Goal: Task Accomplishment & Management: Manage account settings

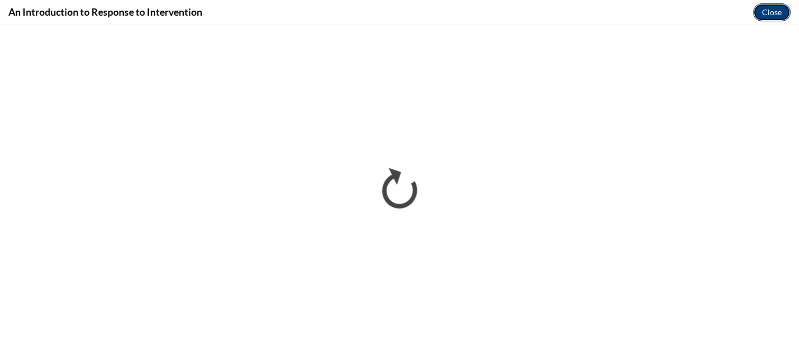
click at [779, 10] on button "Close" at bounding box center [772, 12] width 38 height 18
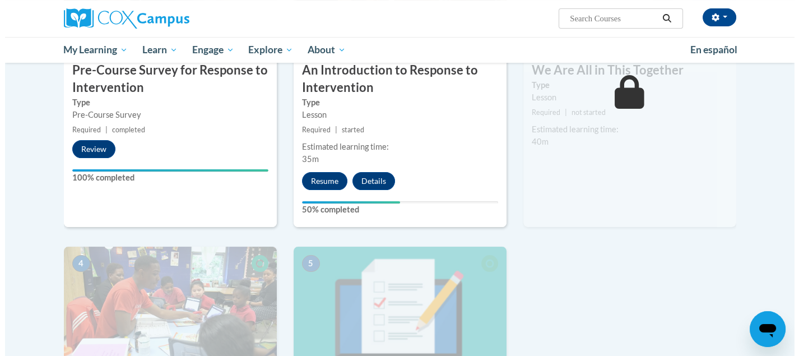
scroll to position [355, 0]
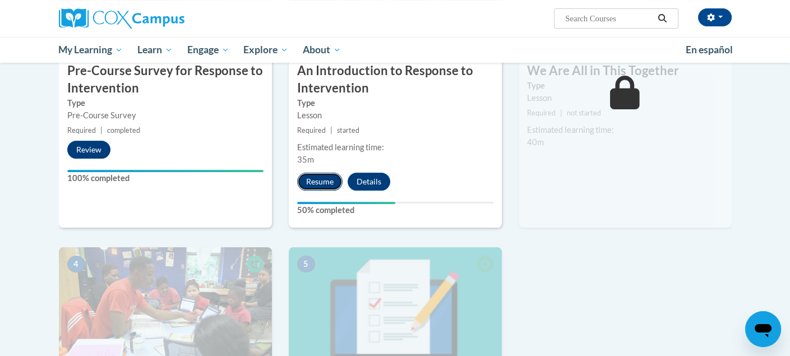
click at [323, 182] on button "Resume" at bounding box center [319, 182] width 45 height 18
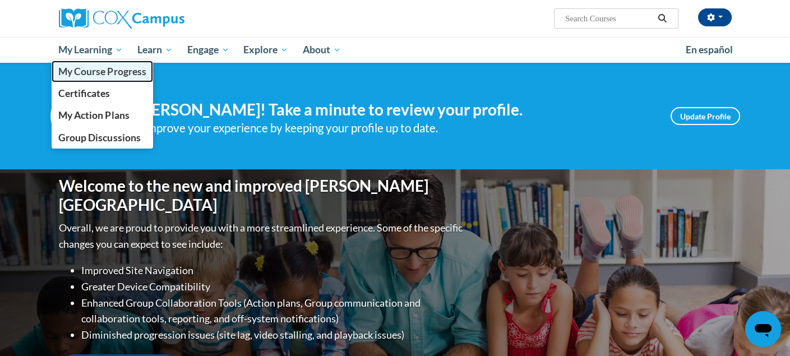
click at [109, 66] on span "My Course Progress" at bounding box center [101, 72] width 87 height 12
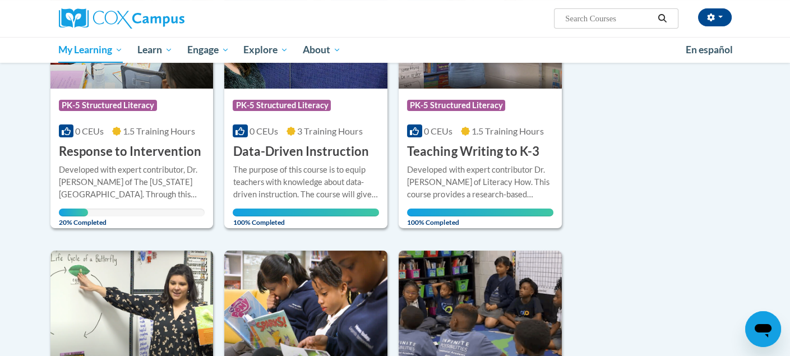
scroll to position [237, 0]
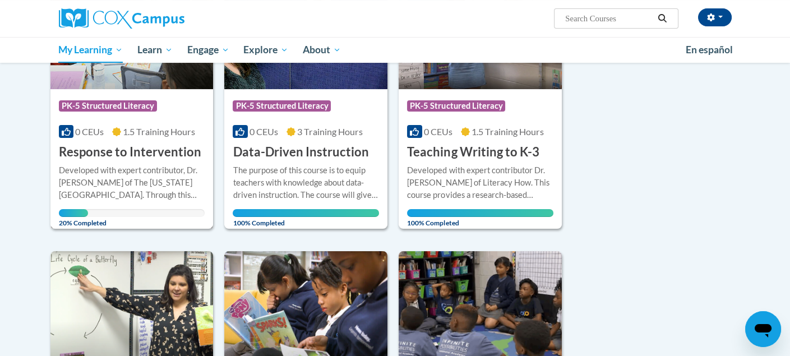
click at [135, 167] on div "Developed with expert contributor, Dr. [PERSON_NAME] of The [US_STATE][GEOGRAPH…" at bounding box center [132, 182] width 146 height 37
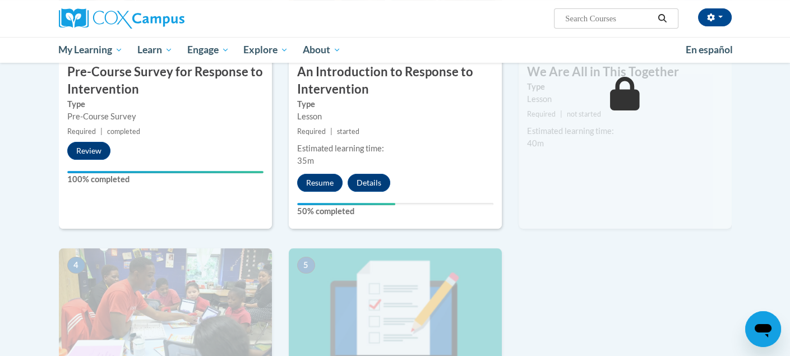
scroll to position [354, 0]
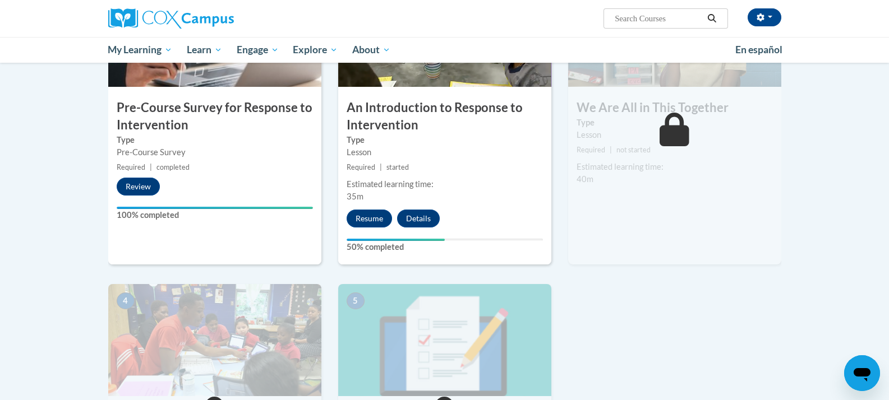
scroll to position [314, 0]
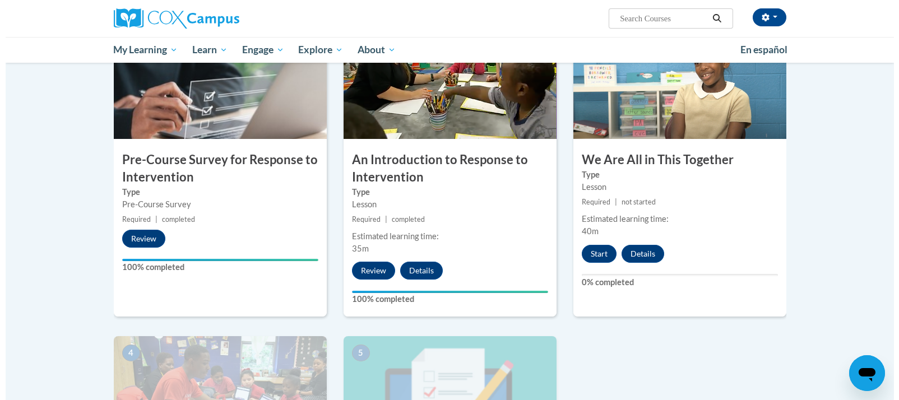
scroll to position [266, 0]
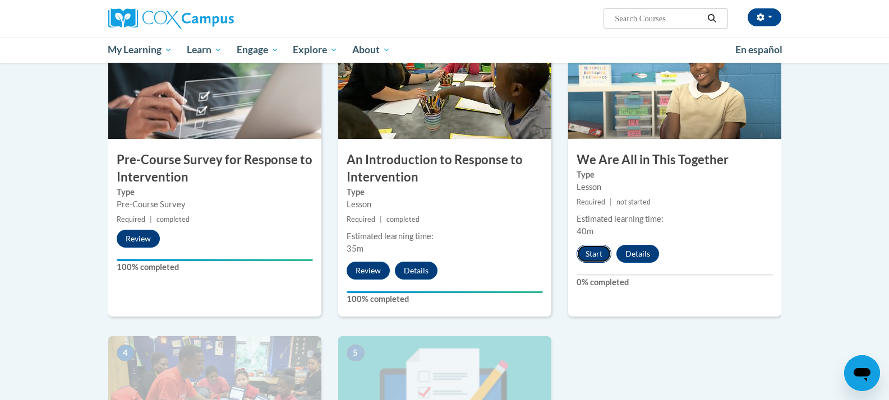
click at [596, 256] on button "Start" at bounding box center [593, 254] width 35 height 18
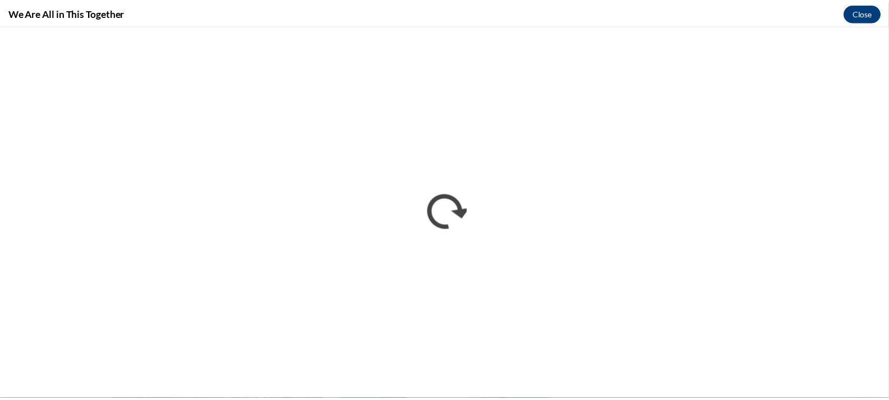
scroll to position [0, 0]
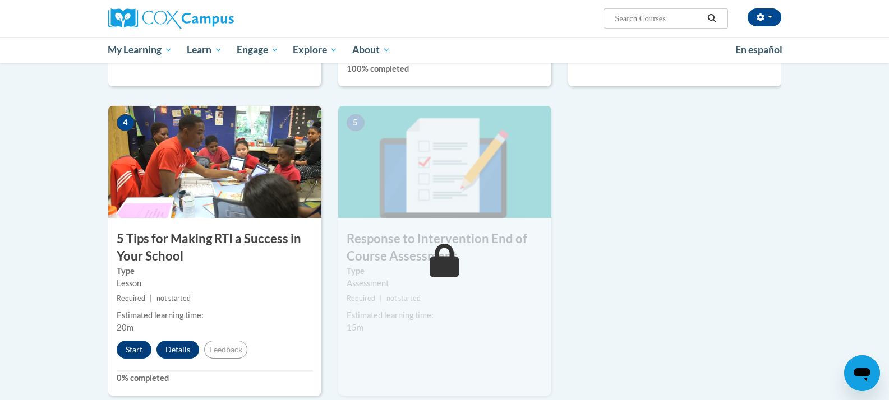
click at [191, 203] on img at bounding box center [214, 162] width 213 height 112
click at [136, 350] on button "Start" at bounding box center [134, 350] width 35 height 18
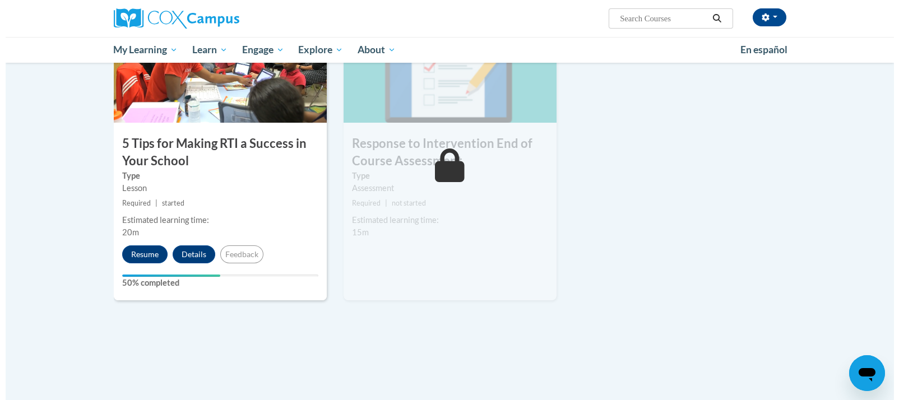
scroll to position [592, 0]
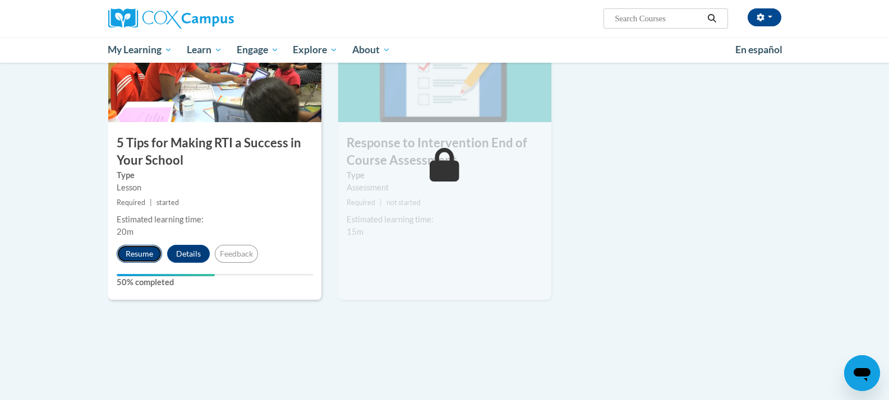
click at [146, 250] on button "Resume" at bounding box center [139, 254] width 45 height 18
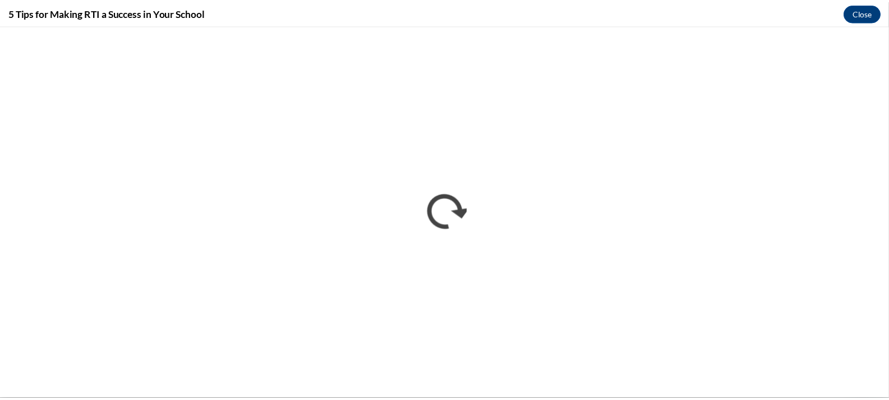
scroll to position [0, 0]
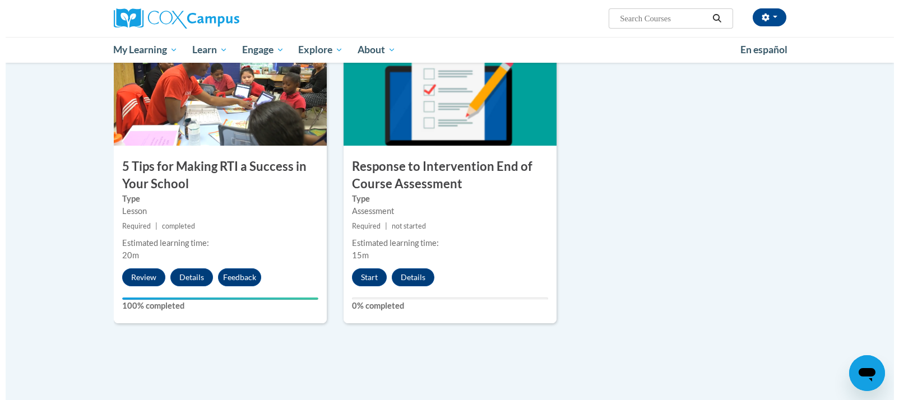
scroll to position [570, 0]
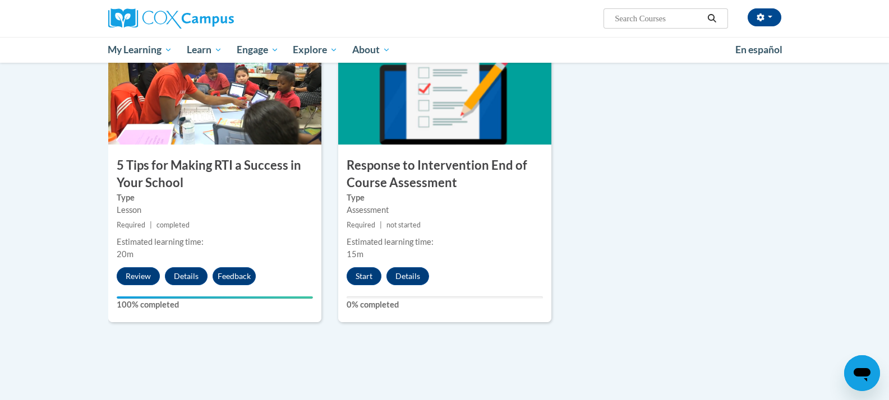
click at [440, 218] on div "5 Response to Intervention End of Course Assessment Type Assessment Required | …" at bounding box center [444, 178] width 213 height 290
click at [366, 276] on button "Start" at bounding box center [363, 276] width 35 height 18
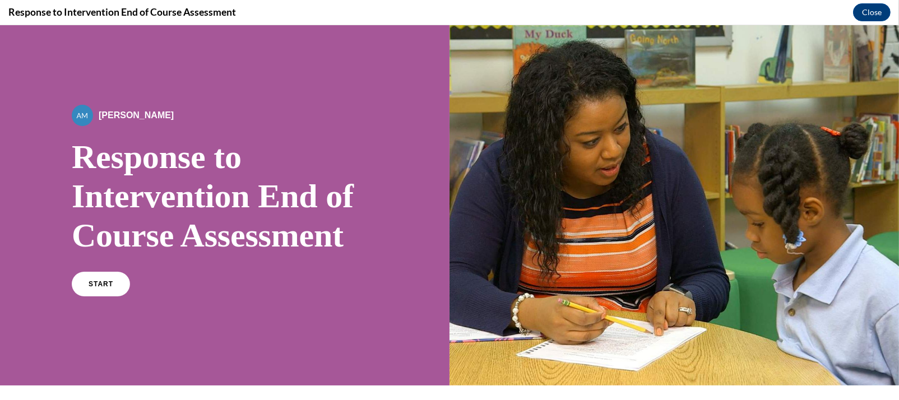
scroll to position [58, 0]
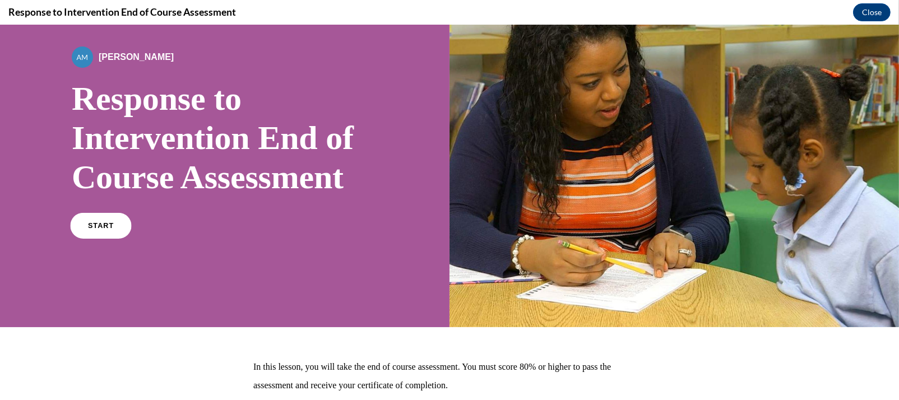
click at [108, 224] on span "START" at bounding box center [101, 226] width 26 height 8
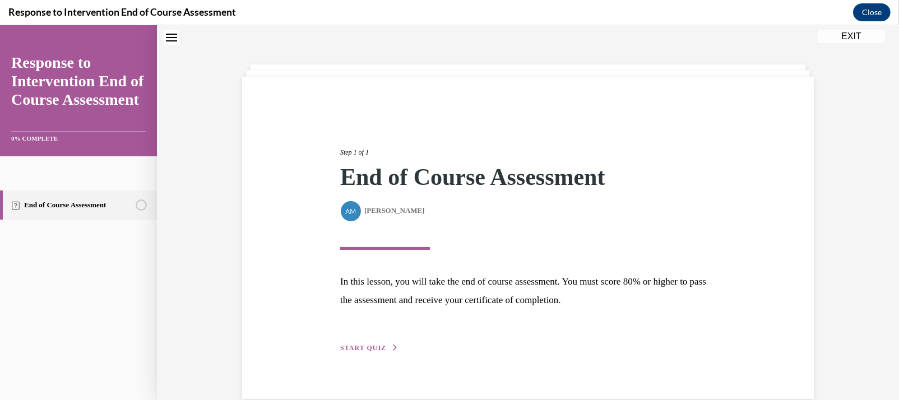
scroll to position [55, 0]
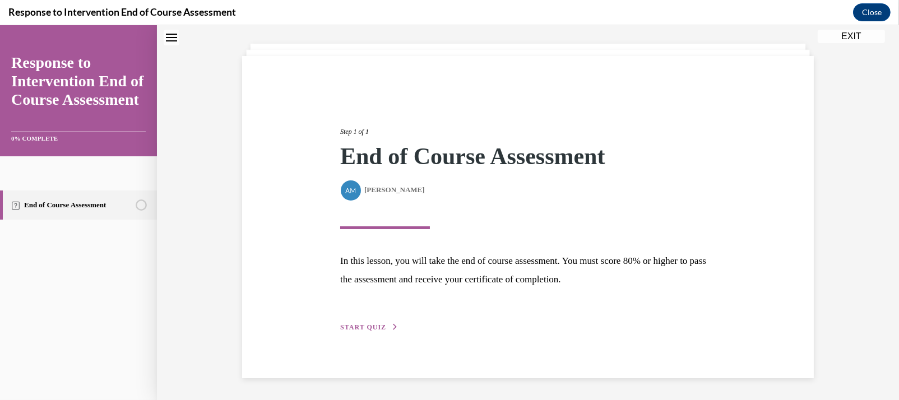
click at [371, 325] on span "START QUIZ" at bounding box center [363, 327] width 46 height 8
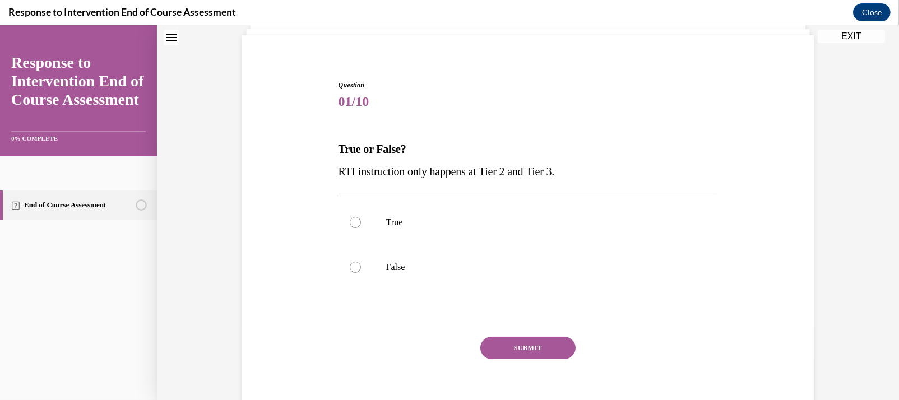
scroll to position [77, 0]
click at [386, 267] on p "False" at bounding box center [538, 266] width 304 height 11
click at [361, 267] on input "False" at bounding box center [355, 266] width 11 height 11
radio input "true"
click at [530, 345] on button "SUBMIT" at bounding box center [527, 347] width 95 height 22
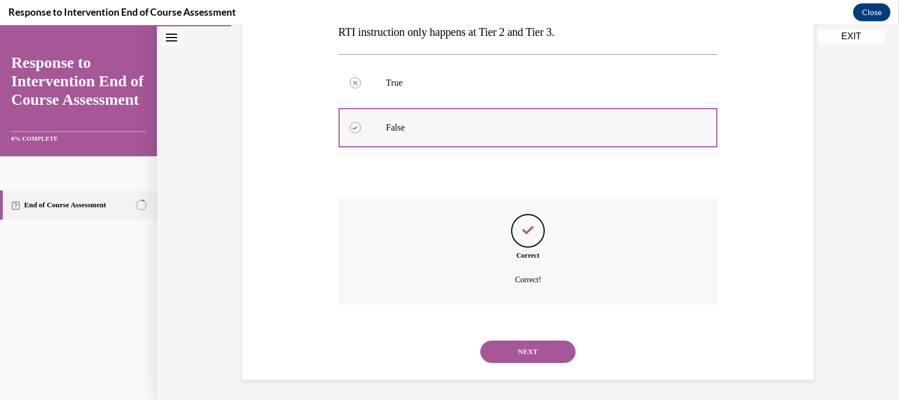
scroll to position [217, 0]
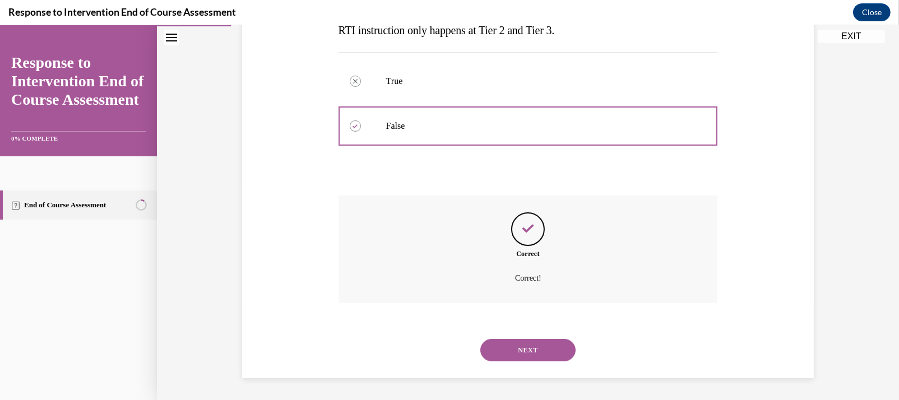
click at [520, 349] on button "NEXT" at bounding box center [527, 350] width 95 height 22
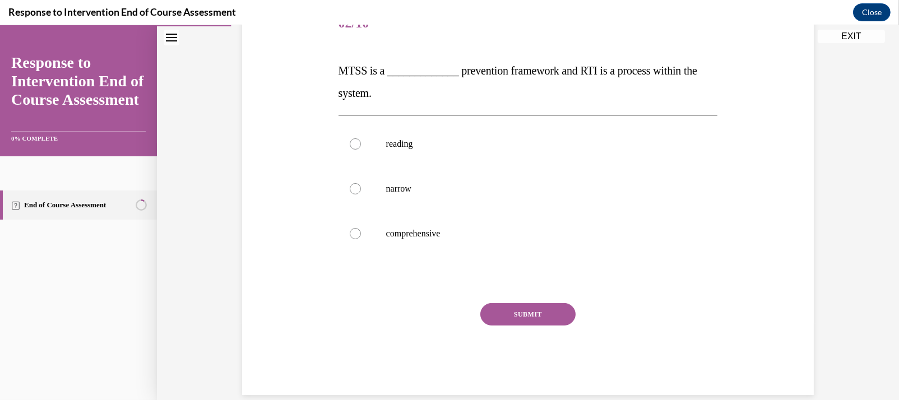
scroll to position [155, 0]
click at [429, 233] on p "comprehensive" at bounding box center [538, 232] width 304 height 11
click at [361, 233] on input "comprehensive" at bounding box center [355, 232] width 11 height 11
radio input "true"
click at [519, 315] on button "SUBMIT" at bounding box center [527, 313] width 95 height 22
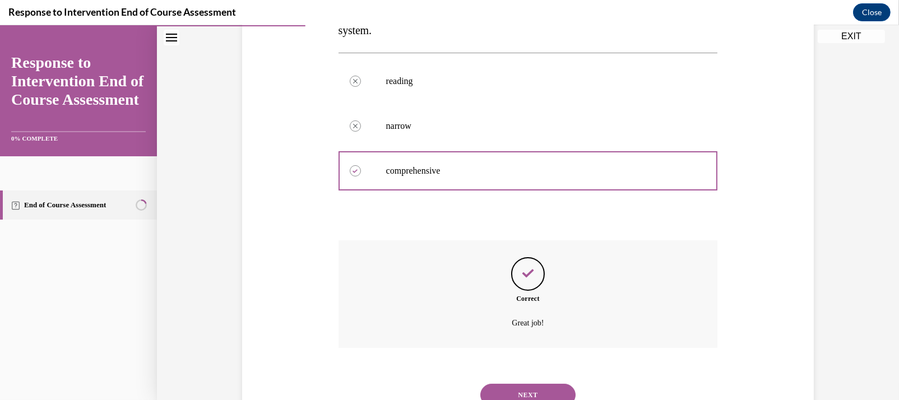
scroll to position [262, 0]
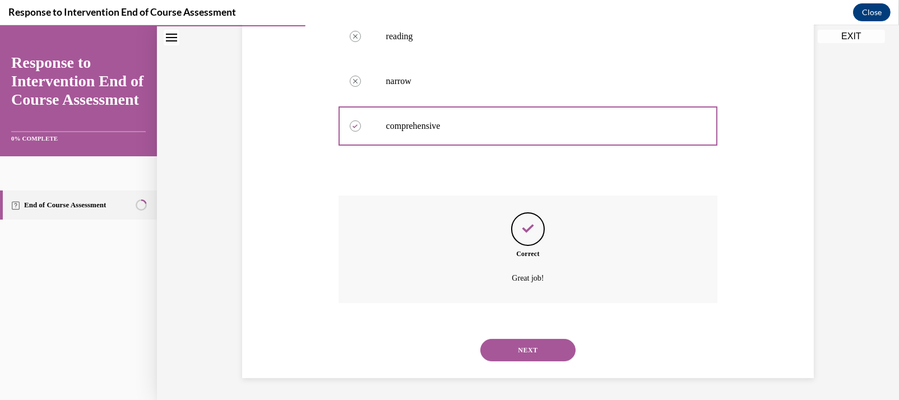
click at [519, 342] on button "NEXT" at bounding box center [527, 350] width 95 height 22
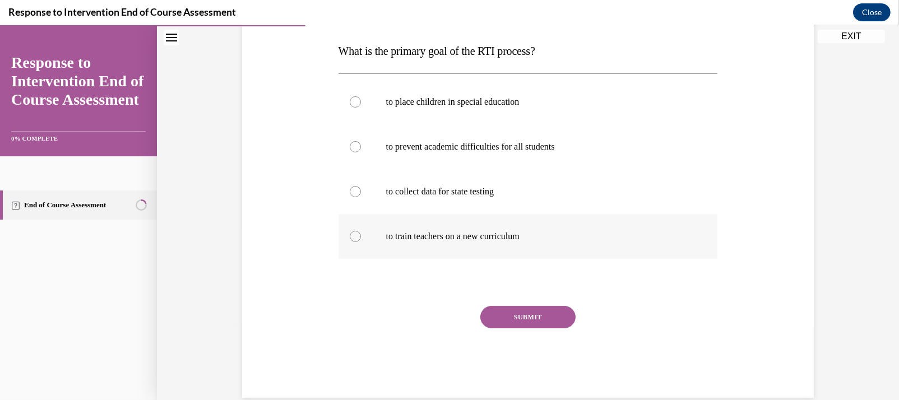
scroll to position [174, 0]
click at [439, 144] on p "to prevent academic difficulties for all students" at bounding box center [538, 146] width 304 height 11
click at [361, 144] on input "to prevent academic difficulties for all students" at bounding box center [355, 146] width 11 height 11
radio input "true"
click at [536, 315] on button "SUBMIT" at bounding box center [527, 317] width 95 height 22
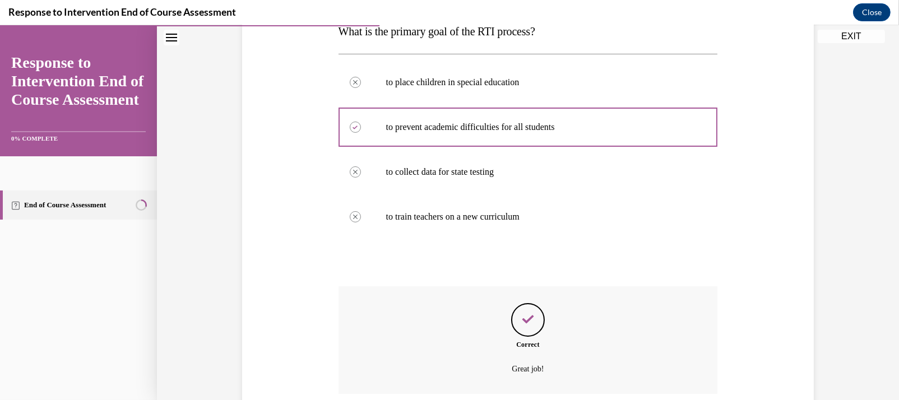
scroll to position [284, 0]
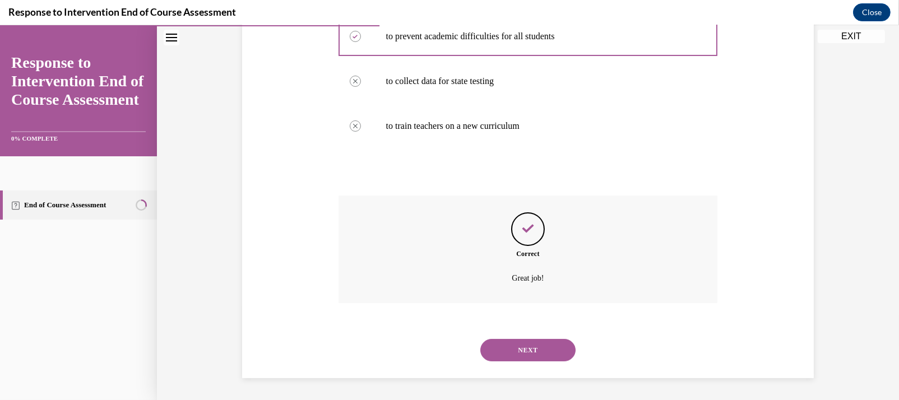
click at [533, 348] on button "NEXT" at bounding box center [527, 350] width 95 height 22
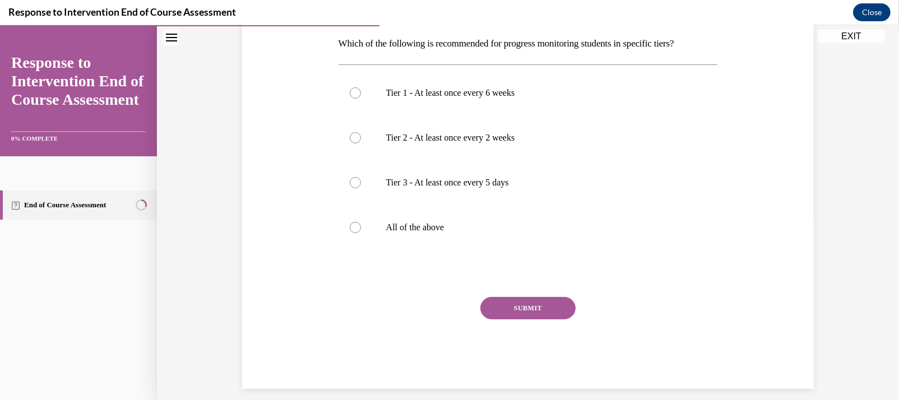
scroll to position [180, 0]
click at [528, 303] on button "SUBMIT" at bounding box center [527, 308] width 95 height 22
click at [368, 229] on label "All of the above" at bounding box center [529, 227] width 380 height 45
click at [361, 229] on input "All of the above" at bounding box center [355, 226] width 11 height 11
radio input "true"
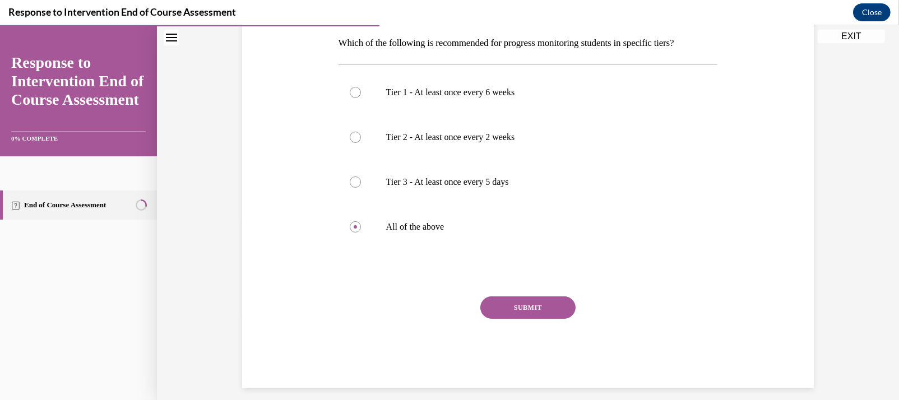
click at [525, 307] on button "SUBMIT" at bounding box center [527, 308] width 95 height 22
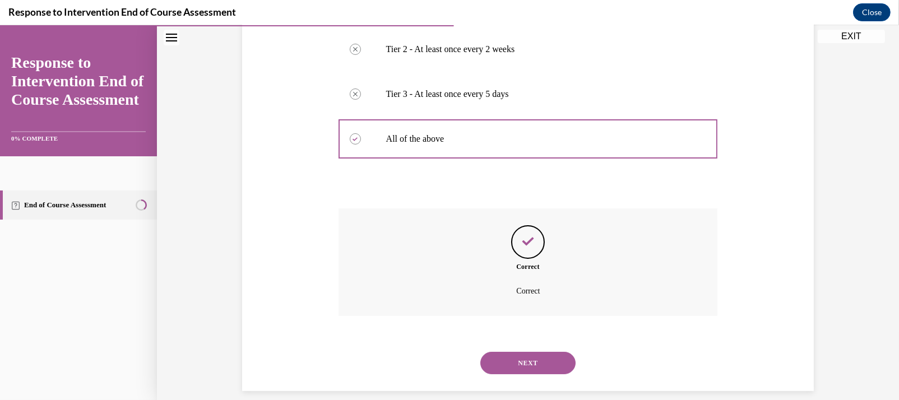
scroll to position [281, 0]
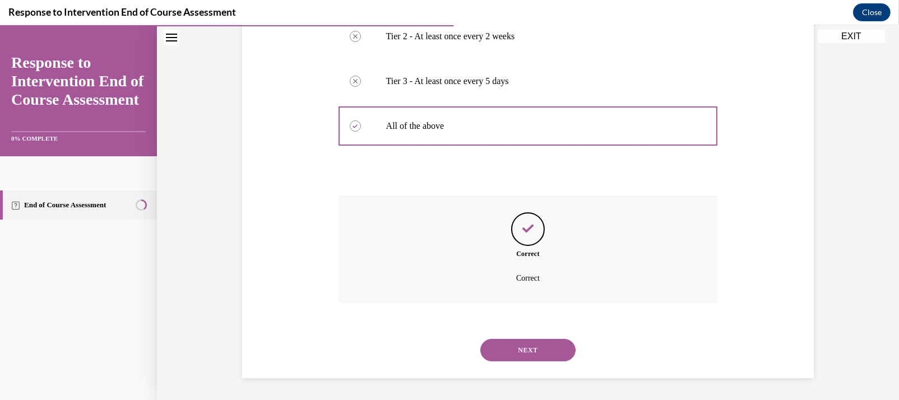
click at [517, 346] on button "NEXT" at bounding box center [527, 350] width 95 height 22
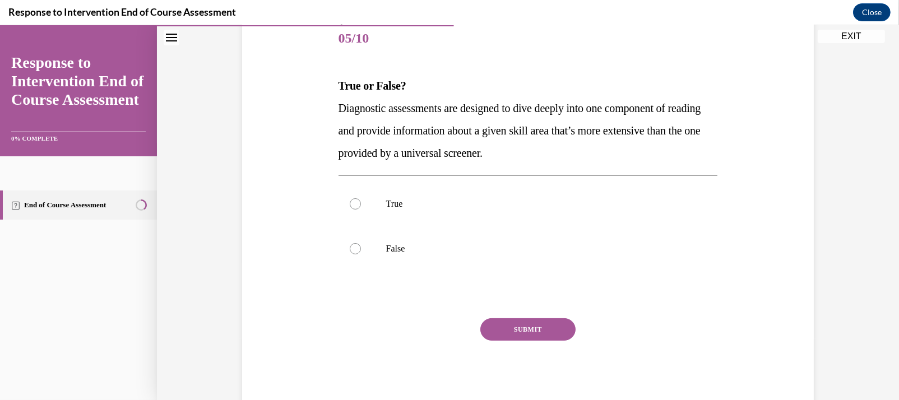
scroll to position [140, 0]
click at [359, 195] on label "True" at bounding box center [529, 203] width 380 height 45
click at [359, 198] on input "True" at bounding box center [355, 203] width 11 height 11
radio input "true"
click at [529, 320] on button "SUBMIT" at bounding box center [527, 329] width 95 height 22
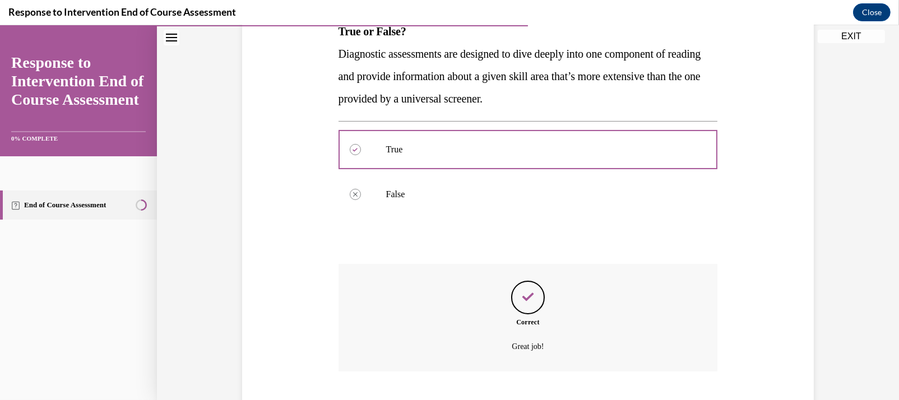
scroll to position [262, 0]
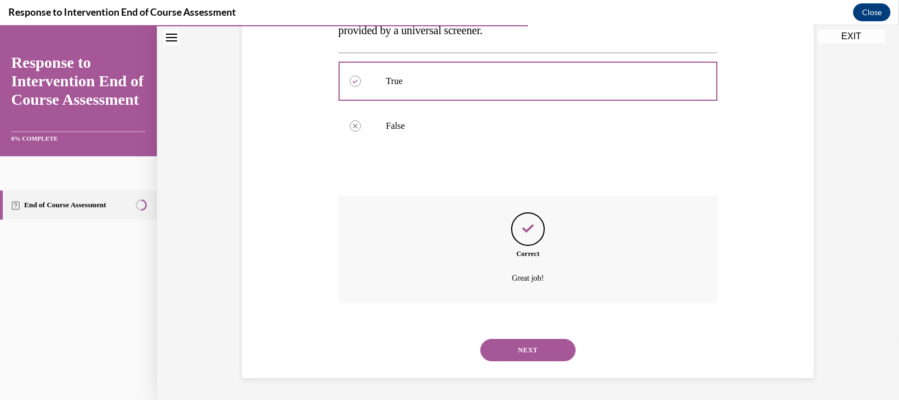
click at [529, 320] on button "SUBMIT" at bounding box center [527, 331] width 95 height 22
click at [526, 346] on button "NEXT" at bounding box center [527, 350] width 95 height 22
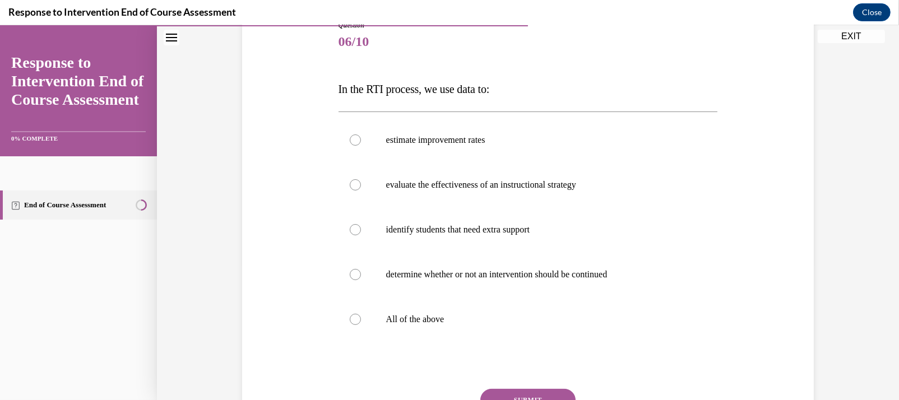
scroll to position [137, 0]
click at [446, 324] on label "All of the above" at bounding box center [529, 318] width 380 height 45
click at [361, 324] on input "All of the above" at bounding box center [355, 318] width 11 height 11
radio input "true"
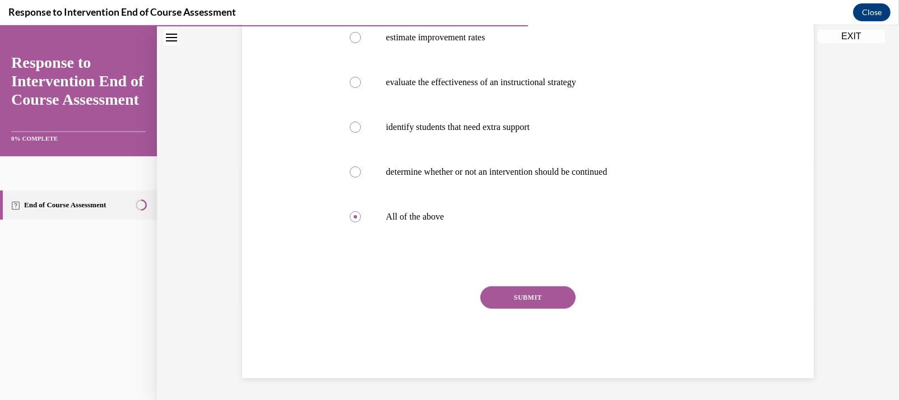
click at [538, 303] on button "SUBMIT" at bounding box center [527, 297] width 95 height 22
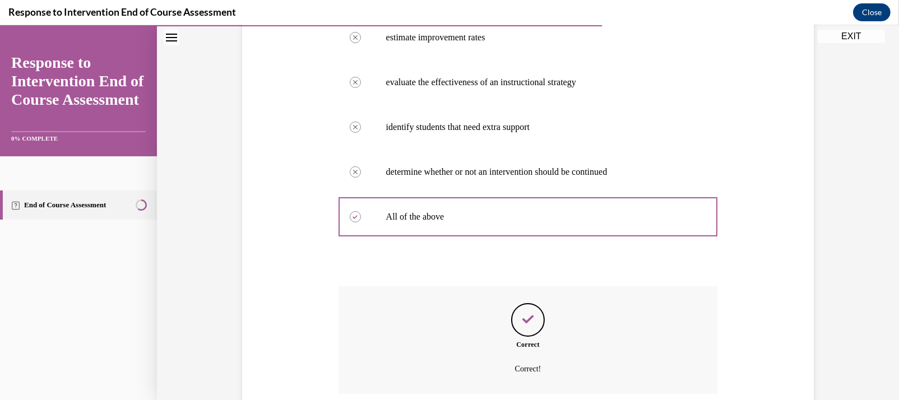
scroll to position [329, 0]
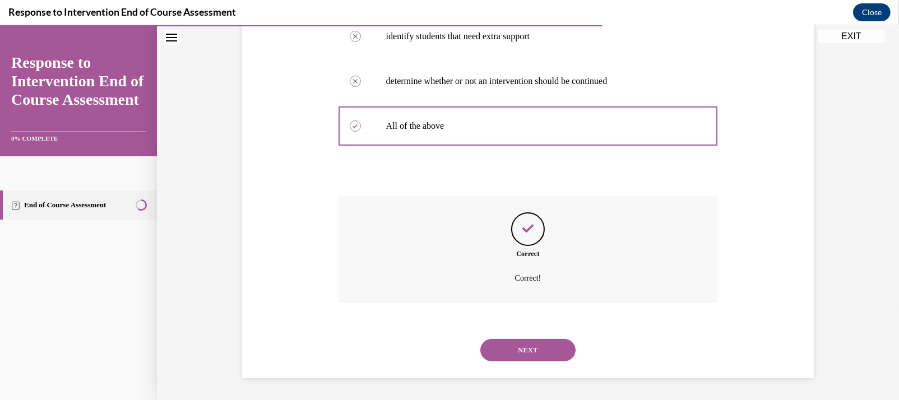
click at [525, 348] on button "NEXT" at bounding box center [527, 350] width 95 height 22
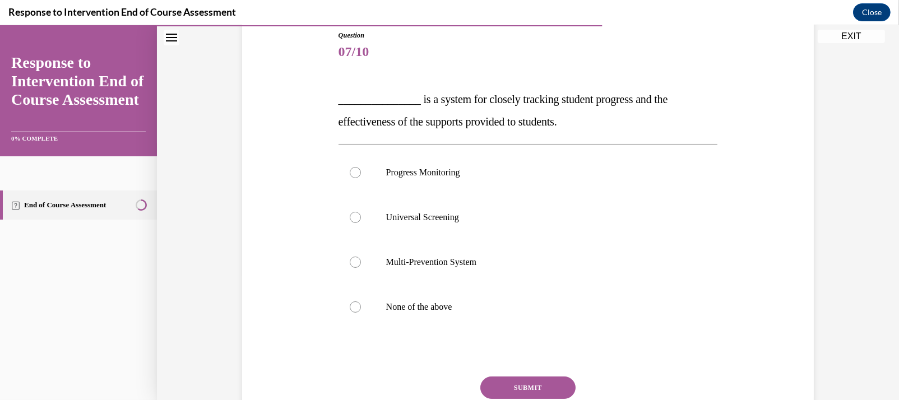
scroll to position [126, 0]
click at [446, 262] on p "Multi-Prevention System" at bounding box center [538, 262] width 304 height 11
click at [361, 262] on input "Multi-Prevention System" at bounding box center [355, 262] width 11 height 11
radio input "true"
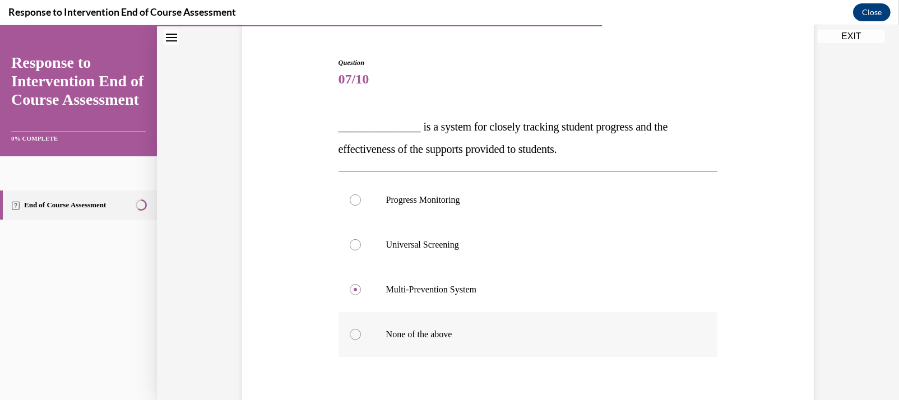
scroll to position [98, 0]
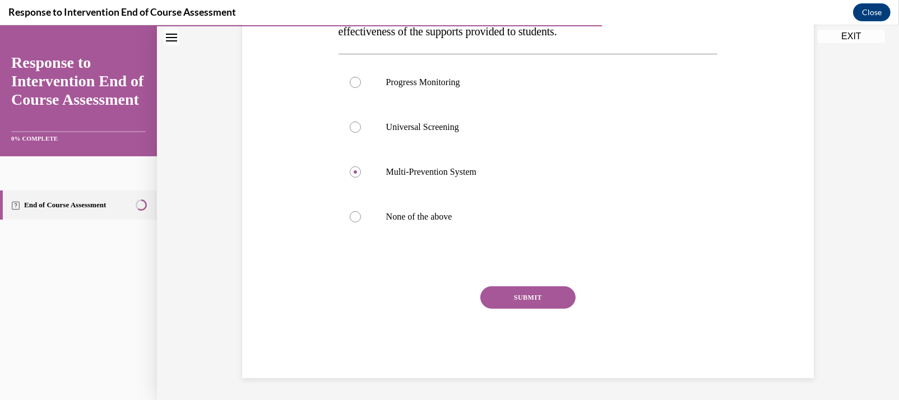
click at [557, 294] on button "SUBMIT" at bounding box center [527, 297] width 95 height 22
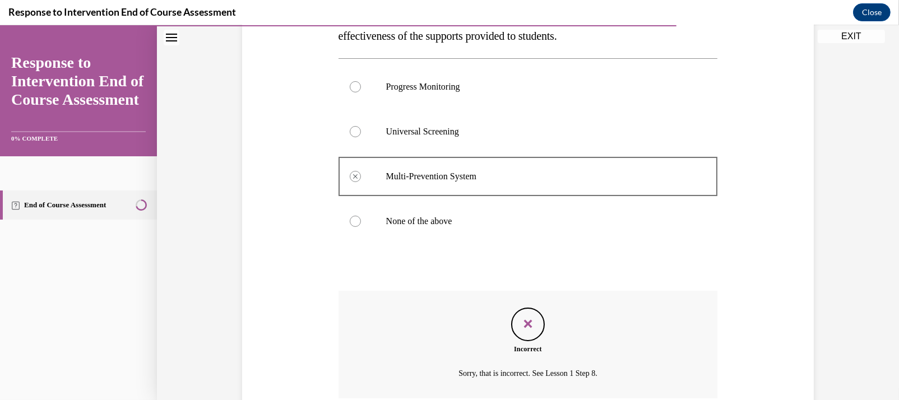
scroll to position [307, 0]
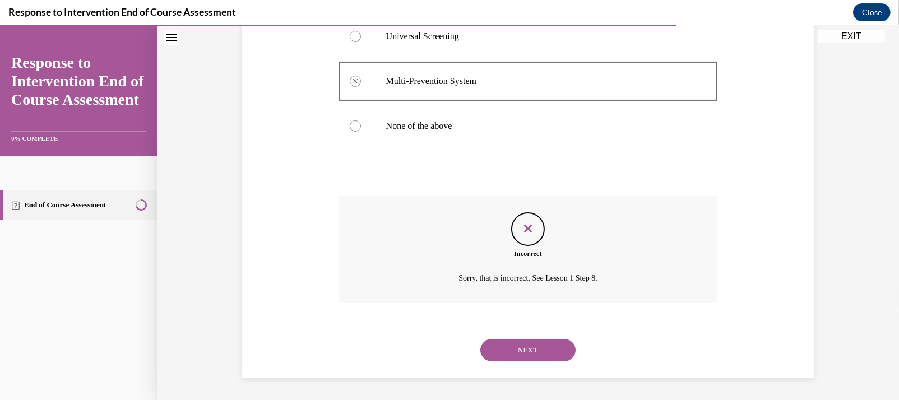
click at [529, 346] on button "NEXT" at bounding box center [527, 350] width 95 height 22
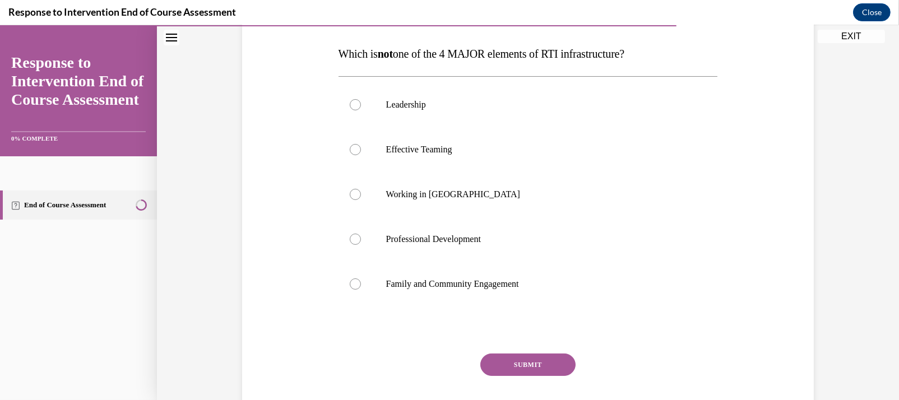
scroll to position [172, 0]
click at [375, 191] on label "Working in Silos" at bounding box center [529, 194] width 380 height 45
click at [361, 191] on input "Working in Silos" at bounding box center [355, 193] width 11 height 11
radio input "true"
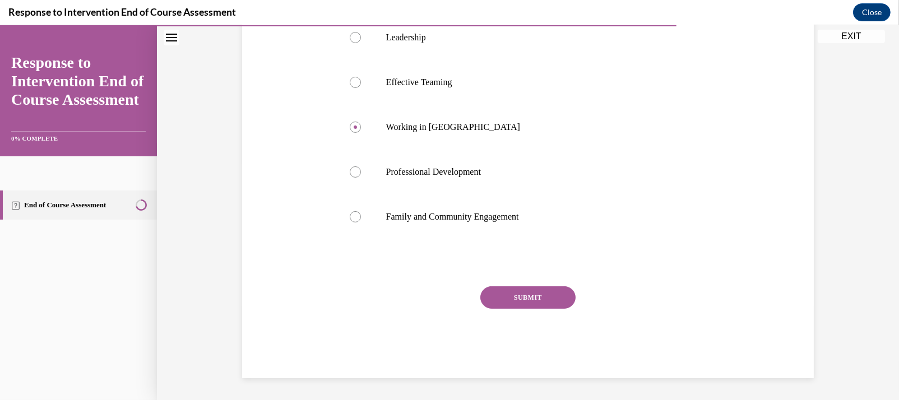
click at [552, 303] on button "SUBMIT" at bounding box center [527, 297] width 95 height 22
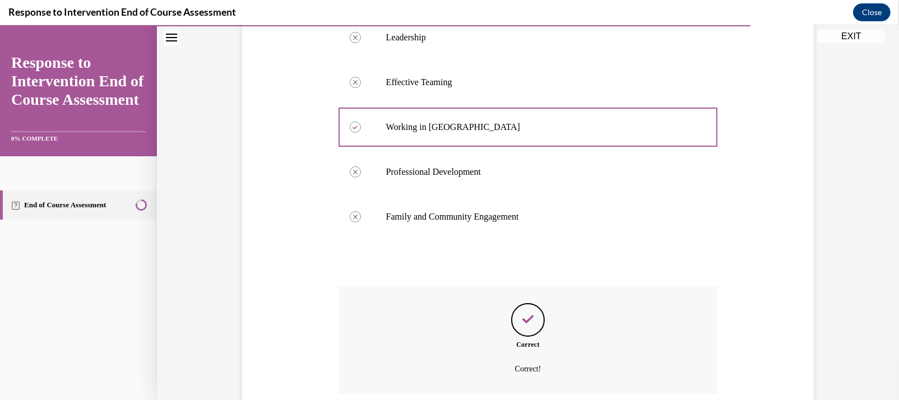
scroll to position [329, 0]
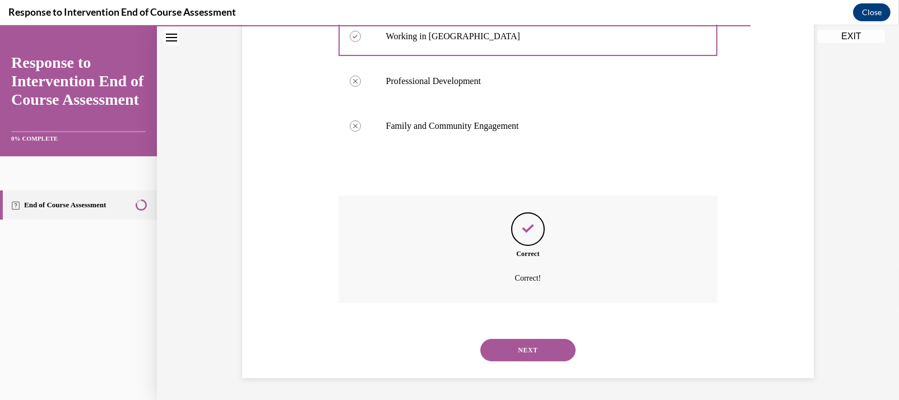
click at [533, 354] on button "NEXT" at bounding box center [527, 350] width 95 height 22
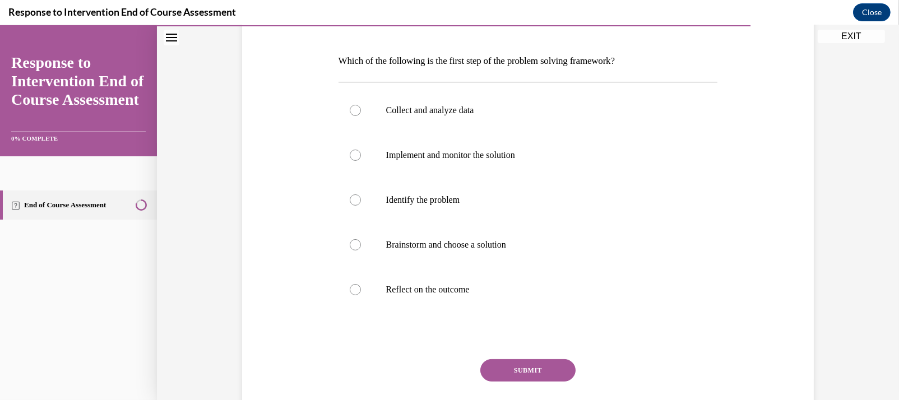
scroll to position [163, 0]
click at [415, 214] on label "Identify the problem" at bounding box center [529, 199] width 380 height 45
click at [361, 205] on input "Identify the problem" at bounding box center [355, 199] width 11 height 11
radio input "true"
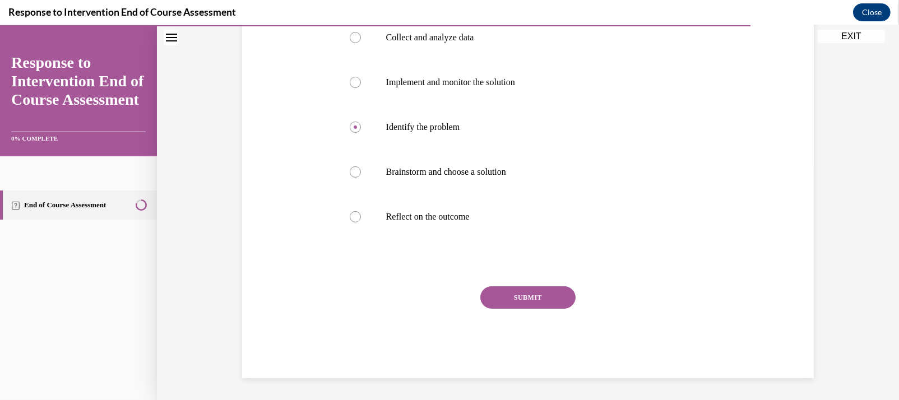
click at [540, 298] on button "SUBMIT" at bounding box center [527, 297] width 95 height 22
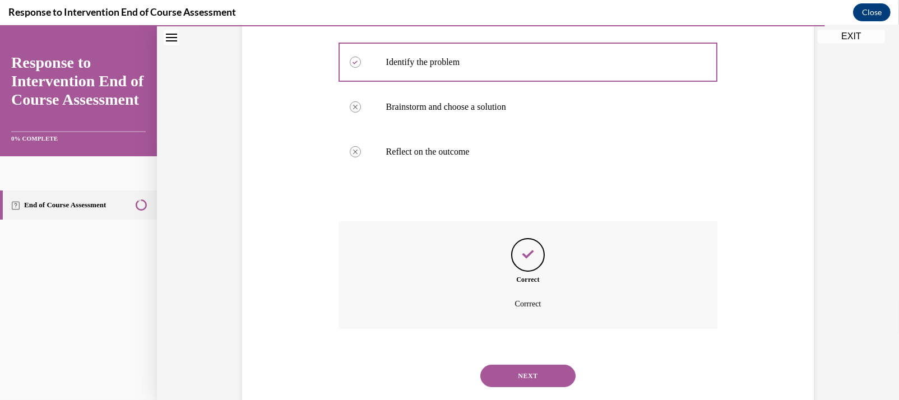
scroll to position [326, 0]
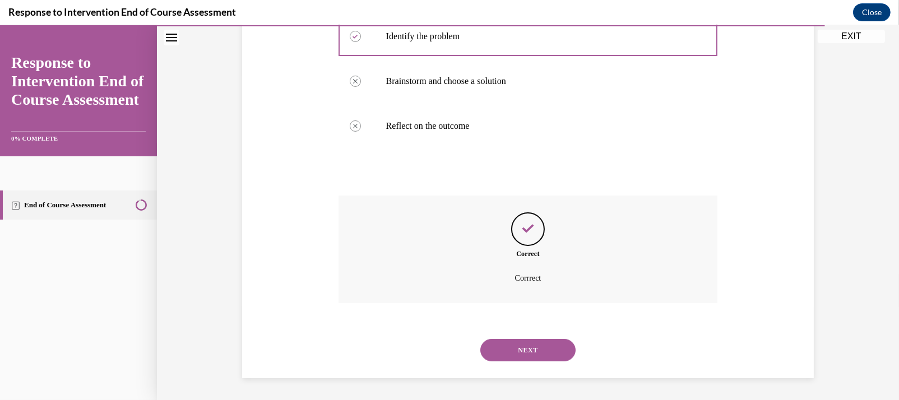
click at [498, 350] on button "NEXT" at bounding box center [527, 350] width 95 height 22
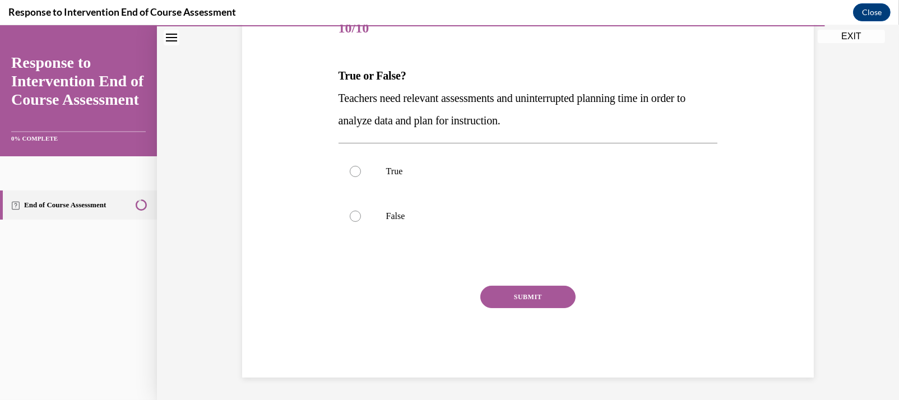
scroll to position [124, 0]
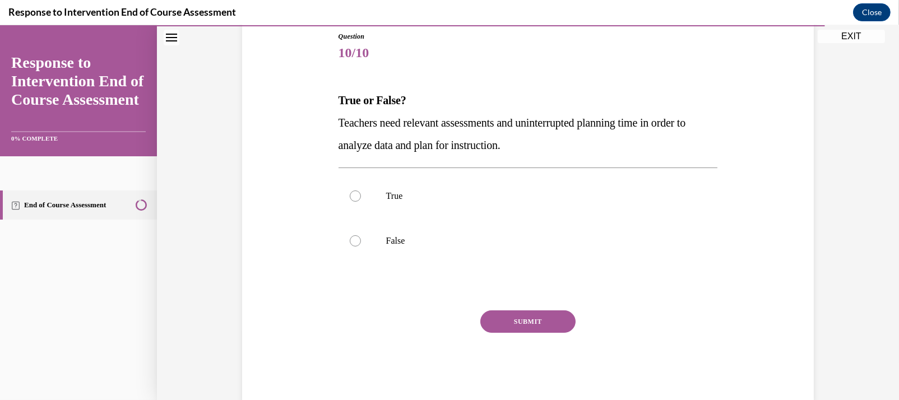
click at [498, 350] on div "SUBMIT" at bounding box center [529, 339] width 380 height 56
click at [420, 193] on p "True" at bounding box center [538, 196] width 304 height 11
click at [361, 193] on input "True" at bounding box center [355, 196] width 11 height 11
radio input "true"
click at [530, 323] on button "SUBMIT" at bounding box center [527, 322] width 95 height 22
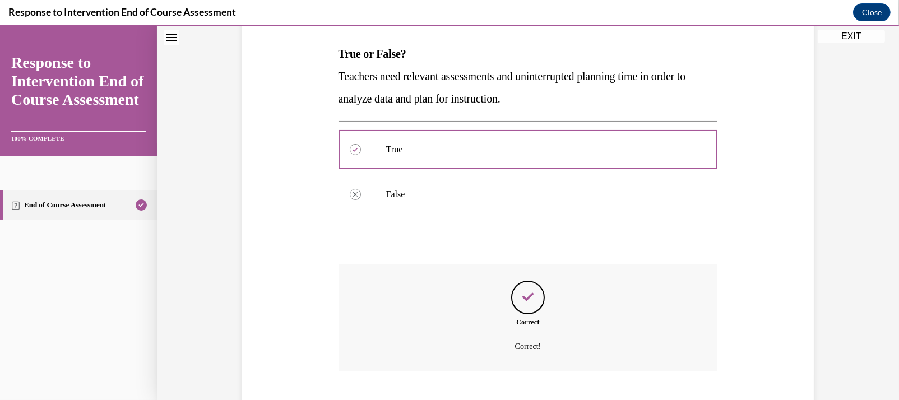
scroll to position [239, 0]
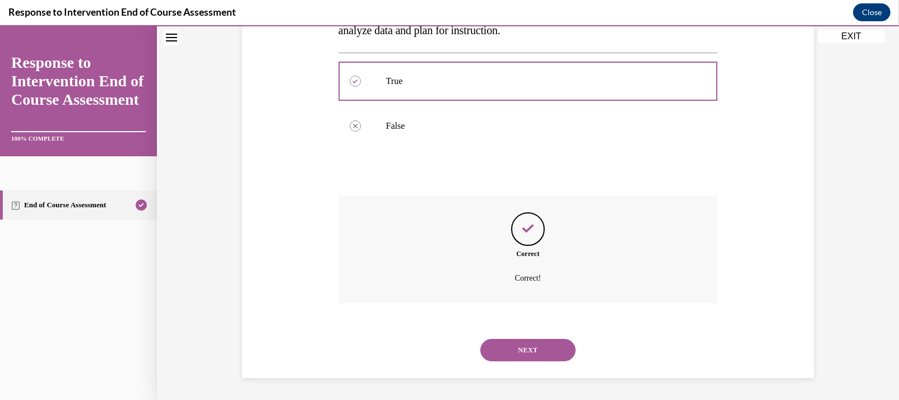
click at [514, 351] on button "NEXT" at bounding box center [527, 350] width 95 height 22
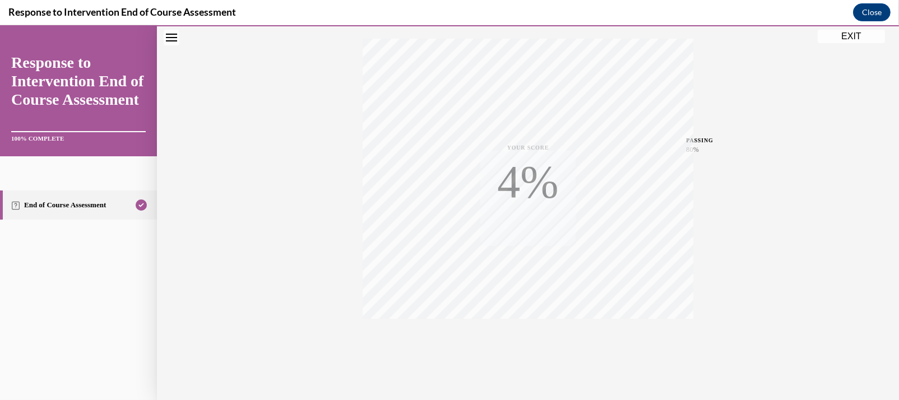
scroll to position [199, 0]
click at [862, 35] on button "EXIT" at bounding box center [851, 36] width 67 height 13
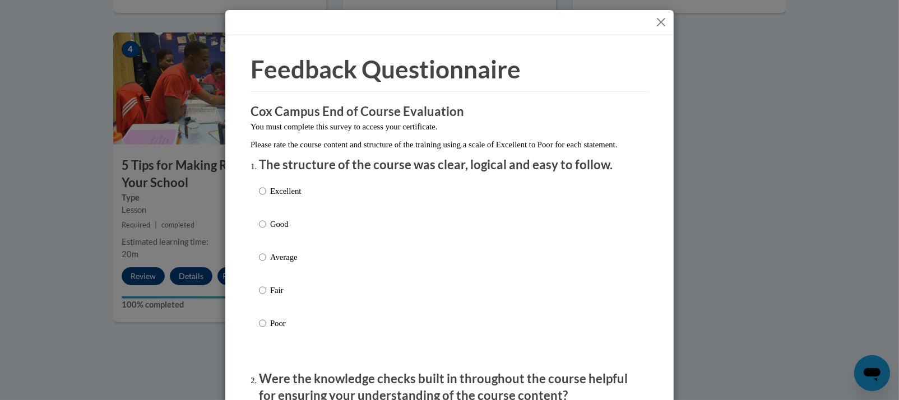
click at [285, 263] on p "Average" at bounding box center [285, 257] width 31 height 12
click at [266, 263] on input "Average" at bounding box center [262, 257] width 7 height 12
radio input "true"
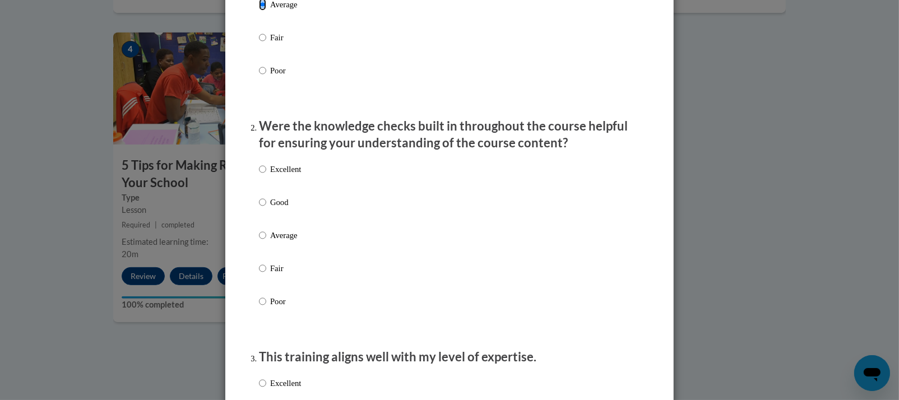
scroll to position [279, 0]
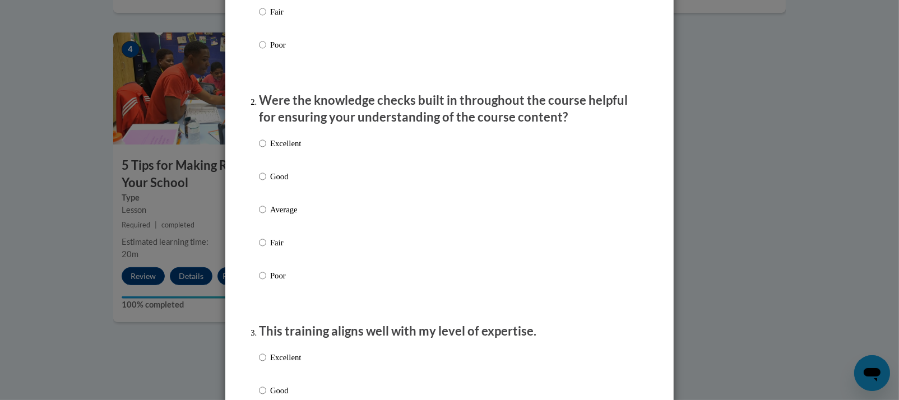
click at [272, 216] on p "Average" at bounding box center [285, 209] width 31 height 12
click at [266, 216] on input "Average" at bounding box center [262, 209] width 7 height 12
radio input "true"
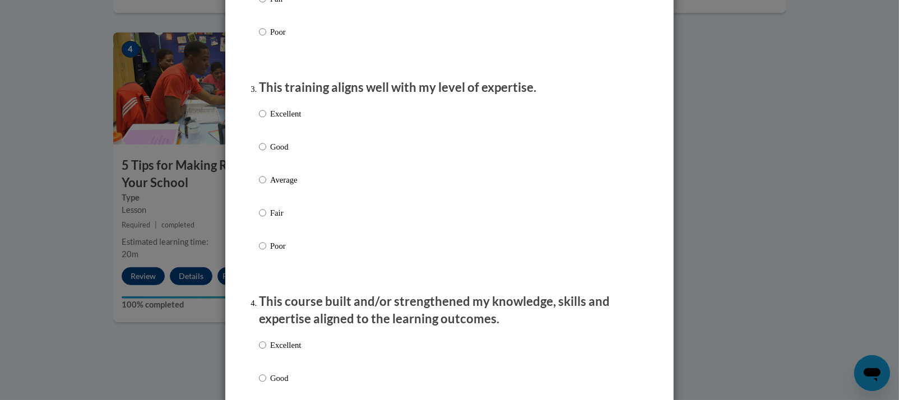
scroll to position [524, 0]
click at [275, 218] on p "Fair" at bounding box center [285, 212] width 31 height 12
click at [266, 218] on input "Fair" at bounding box center [262, 212] width 7 height 12
radio input "true"
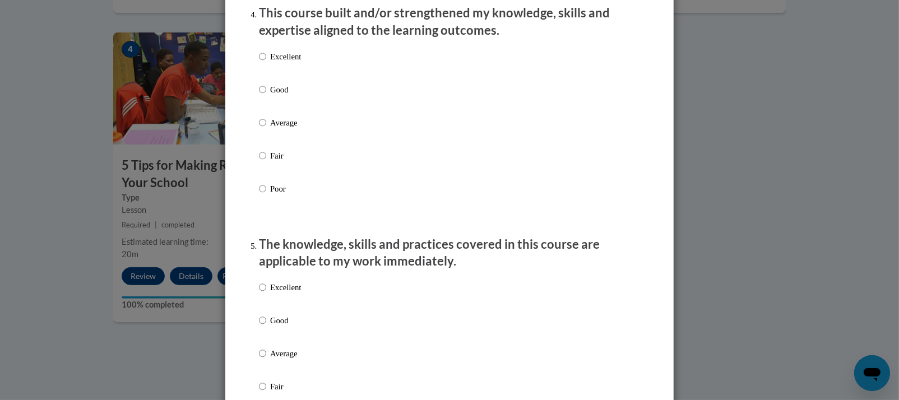
click at [286, 162] on p "Fair" at bounding box center [285, 156] width 31 height 12
click at [266, 162] on input "Fair" at bounding box center [262, 156] width 7 height 12
radio input "true"
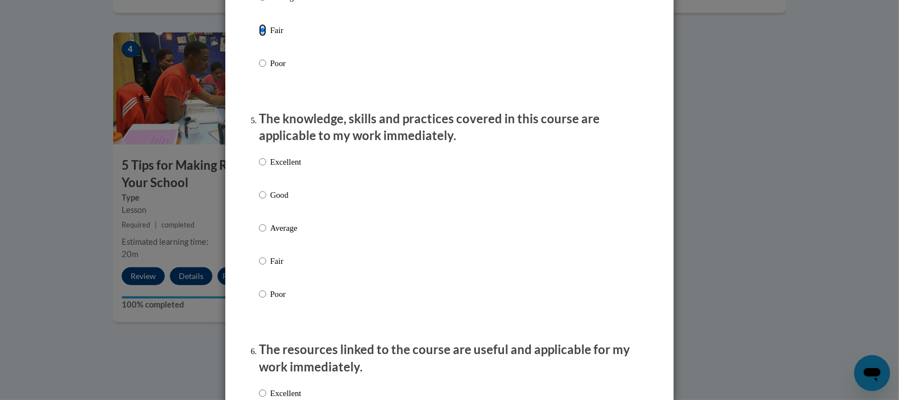
scroll to position [969, 0]
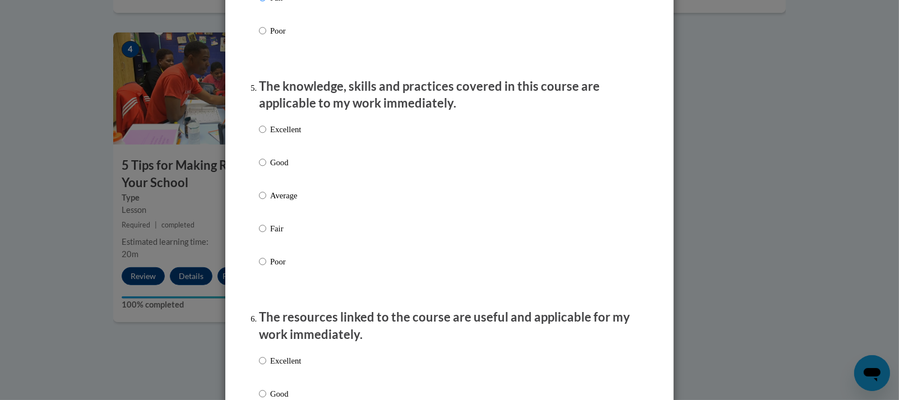
click at [271, 233] on p "Fair" at bounding box center [285, 229] width 31 height 12
click at [266, 233] on input "Fair" at bounding box center [262, 229] width 7 height 12
radio input "true"
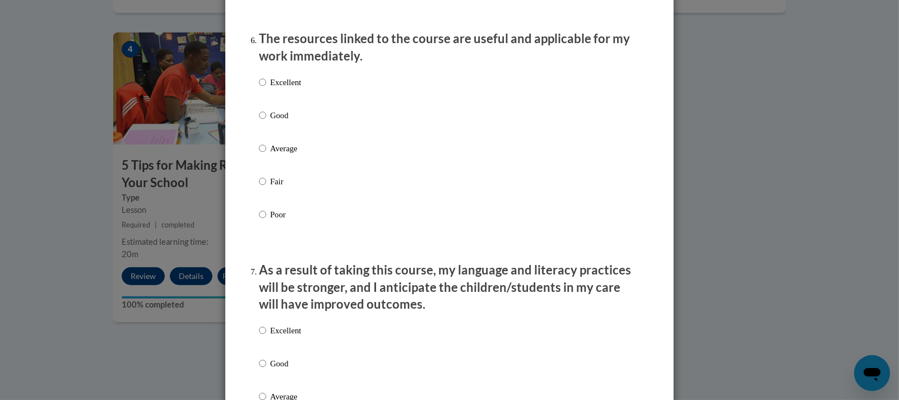
scroll to position [1250, 0]
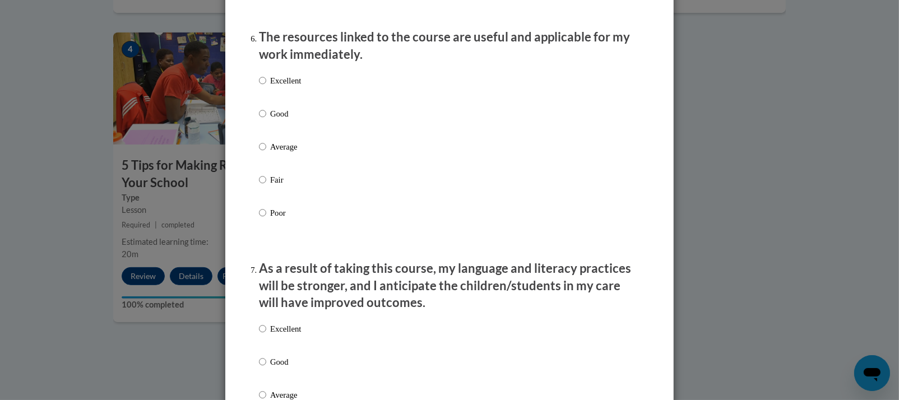
click at [264, 189] on label "Fair" at bounding box center [280, 189] width 42 height 30
click at [264, 186] on input "Fair" at bounding box center [262, 180] width 7 height 12
radio input "true"
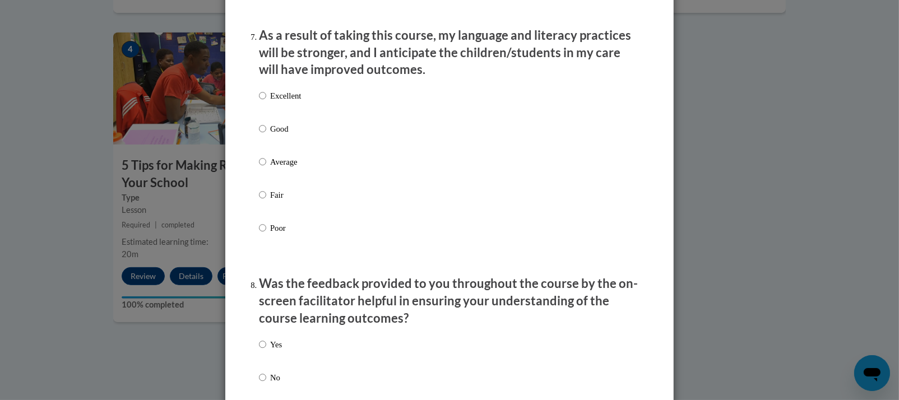
scroll to position [1505, 0]
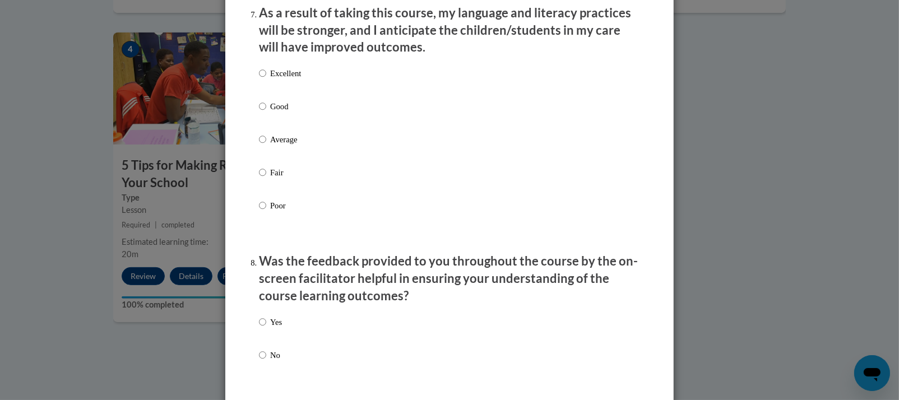
click at [270, 179] on p "Fair" at bounding box center [285, 172] width 31 height 12
click at [266, 179] on input "Fair" at bounding box center [262, 172] width 7 height 12
radio input "true"
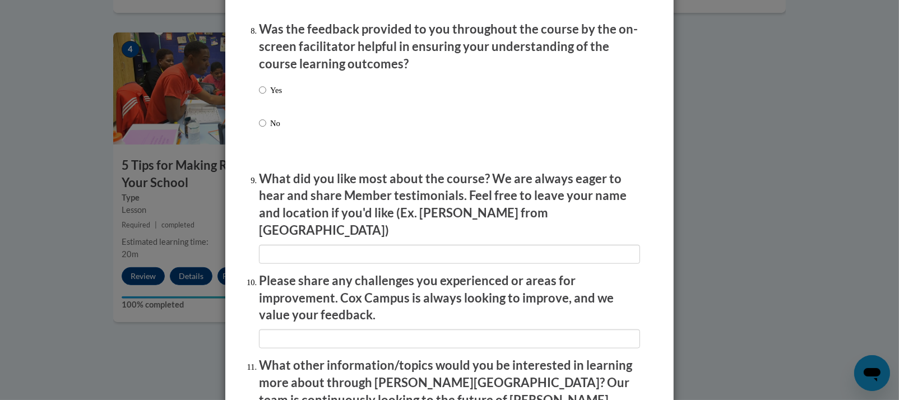
click at [275, 129] on p "No" at bounding box center [276, 123] width 12 height 12
click at [266, 129] on input "No" at bounding box center [262, 123] width 7 height 12
radio input "true"
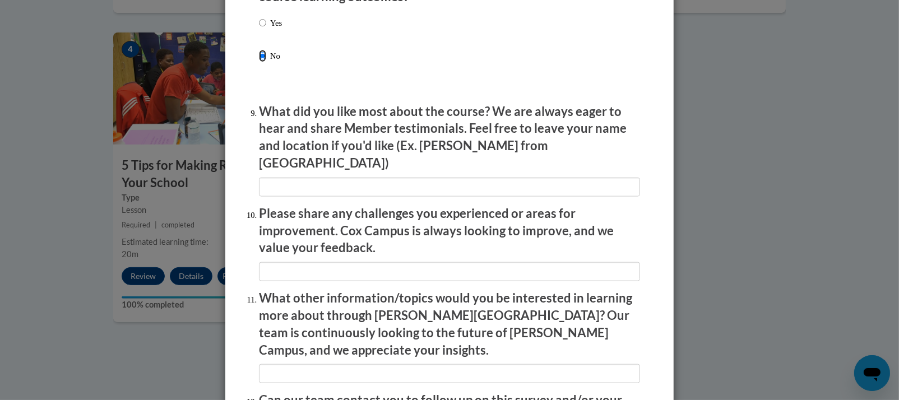
scroll to position [1805, 0]
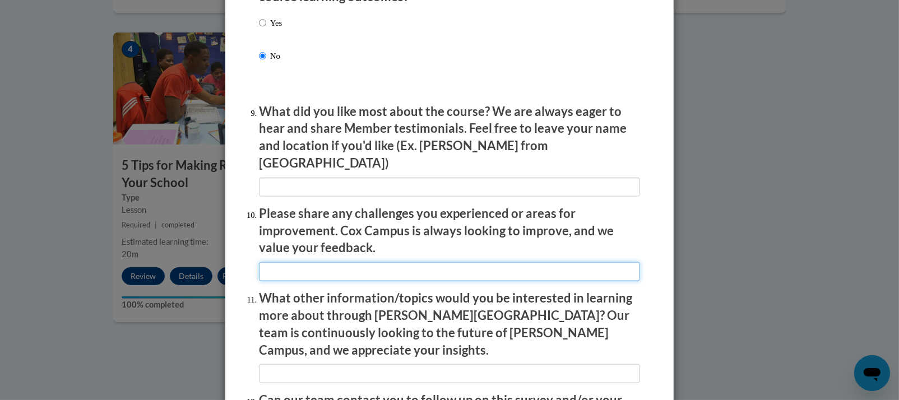
click at [382, 263] on input "textbox" at bounding box center [449, 271] width 381 height 19
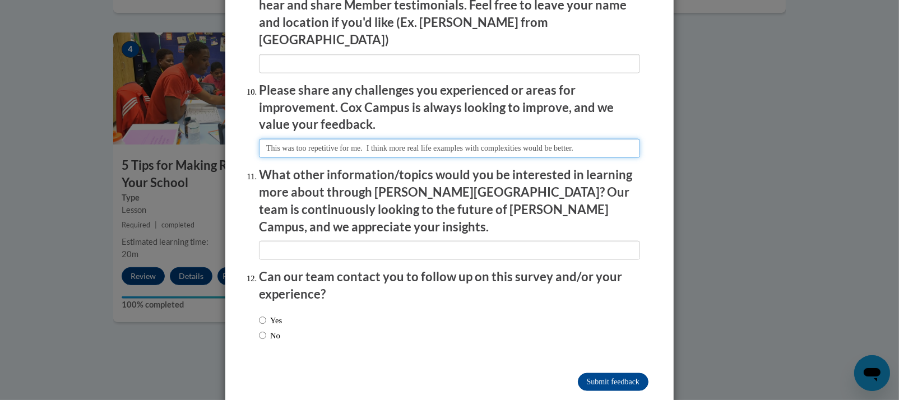
scroll to position [1928, 0]
type input "This was too repetitive for me. I think more real life examples with complexiti…"
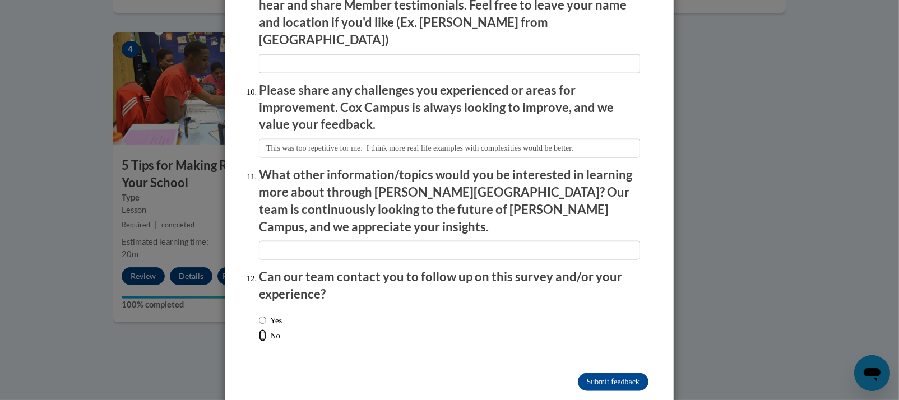
click at [259, 330] on input "No" at bounding box center [262, 336] width 7 height 12
radio input "true"
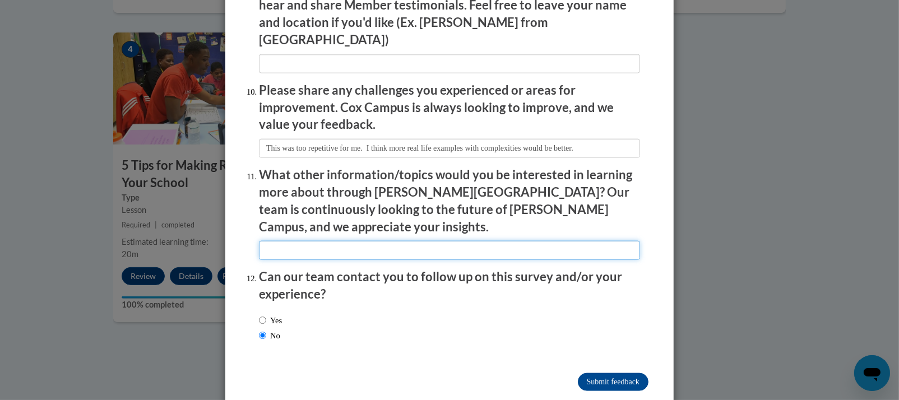
click at [299, 241] on input "textbox" at bounding box center [449, 250] width 381 height 19
type input "-"
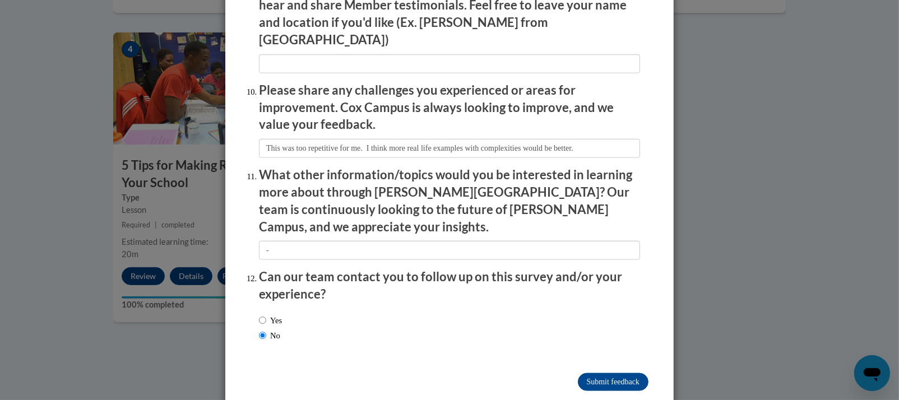
drag, startPoint x: 581, startPoint y: 355, endPoint x: 543, endPoint y: 346, distance: 39.2
click at [599, 373] on input "Submit feedback" at bounding box center [613, 382] width 71 height 18
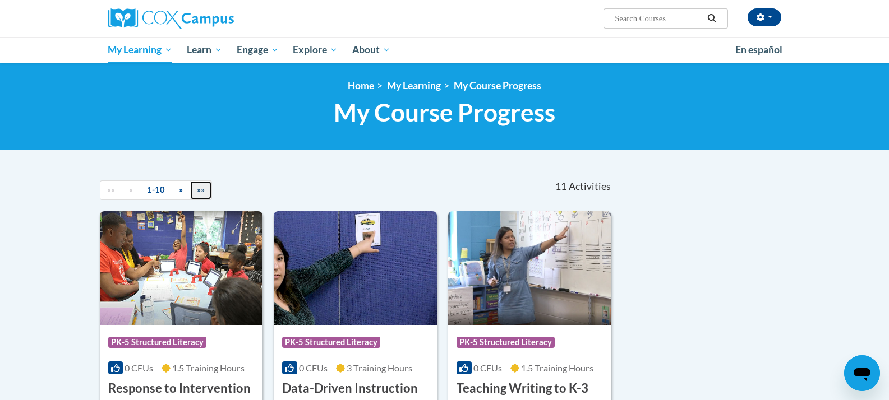
click at [207, 182] on link "»»" at bounding box center [200, 191] width 22 height 20
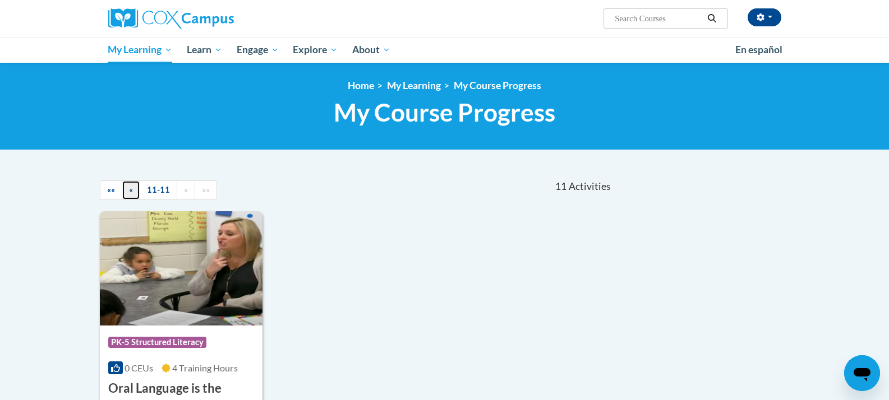
click at [129, 188] on span "«" at bounding box center [131, 190] width 4 height 10
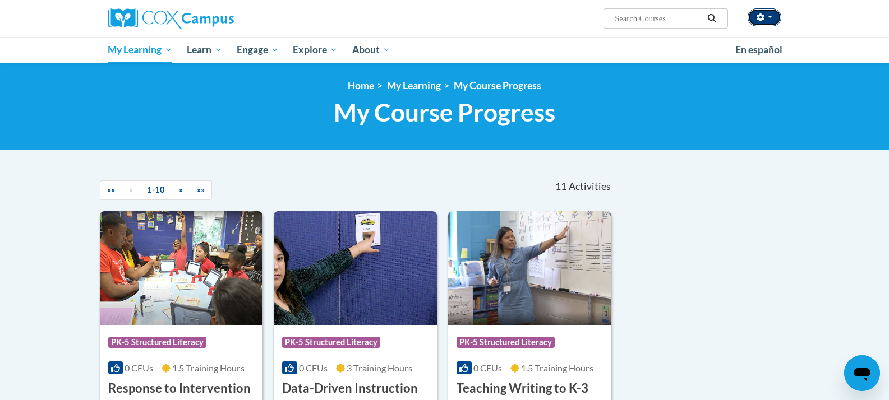
click at [766, 13] on button "button" at bounding box center [764, 17] width 34 height 18
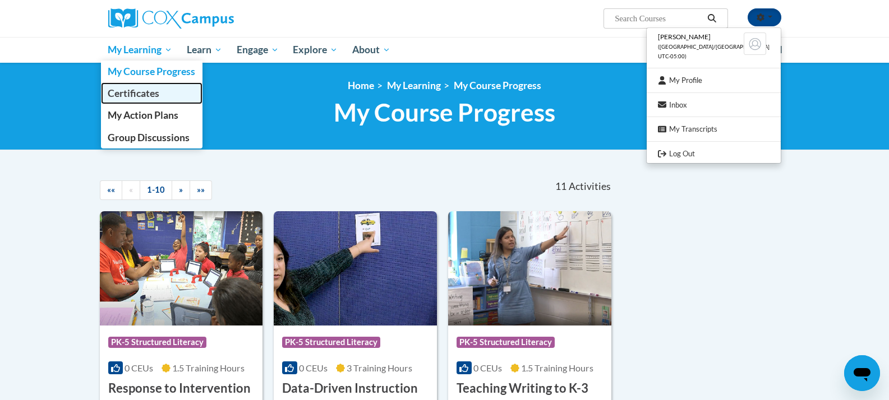
click at [150, 96] on span "Certificates" at bounding box center [134, 93] width 52 height 12
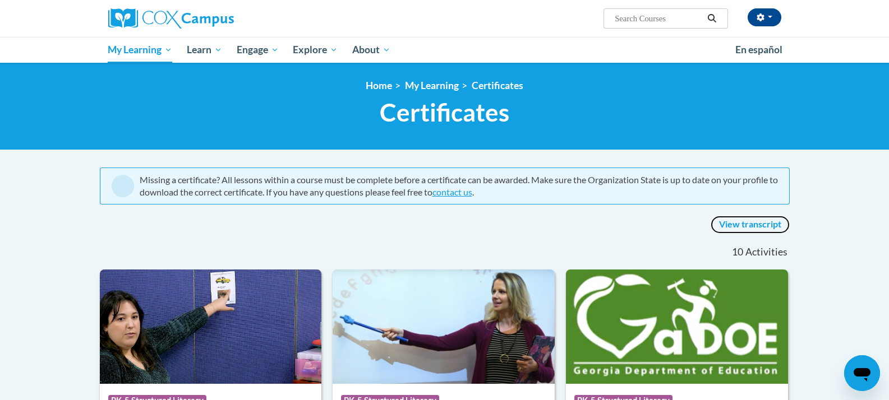
click at [740, 223] on link "View transcript" at bounding box center [749, 225] width 79 height 18
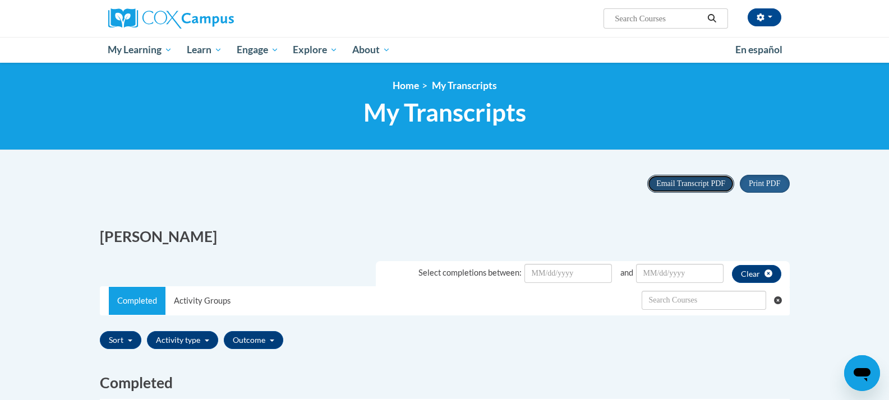
click at [715, 181] on span "Email Transcript PDF" at bounding box center [690, 183] width 69 height 8
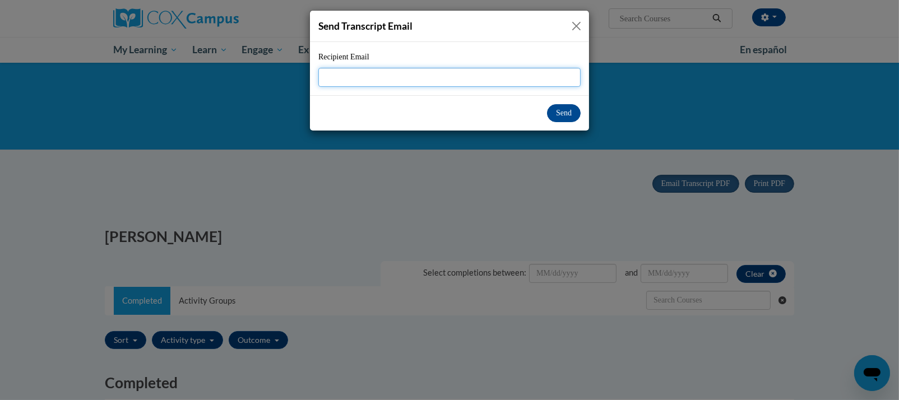
click at [363, 68] on input "Recipient Email" at bounding box center [449, 77] width 262 height 19
type input "Elizabeth.Paredes@rusd.org"
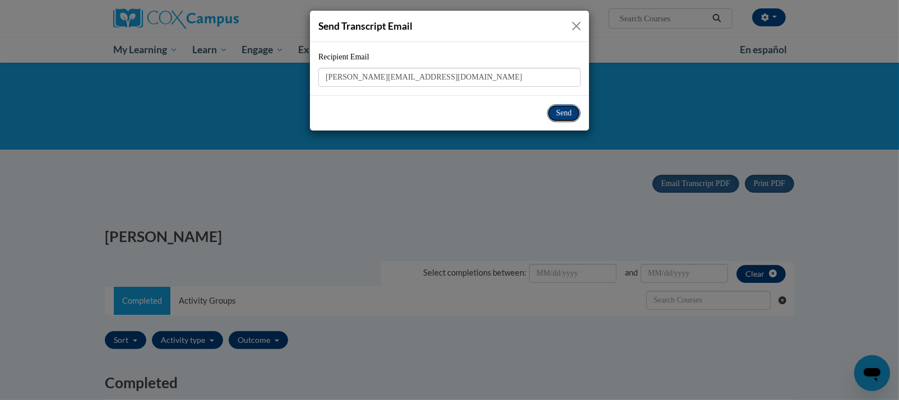
click at [565, 111] on button "Send" at bounding box center [564, 113] width 34 height 18
click at [567, 108] on button "Send" at bounding box center [564, 113] width 34 height 18
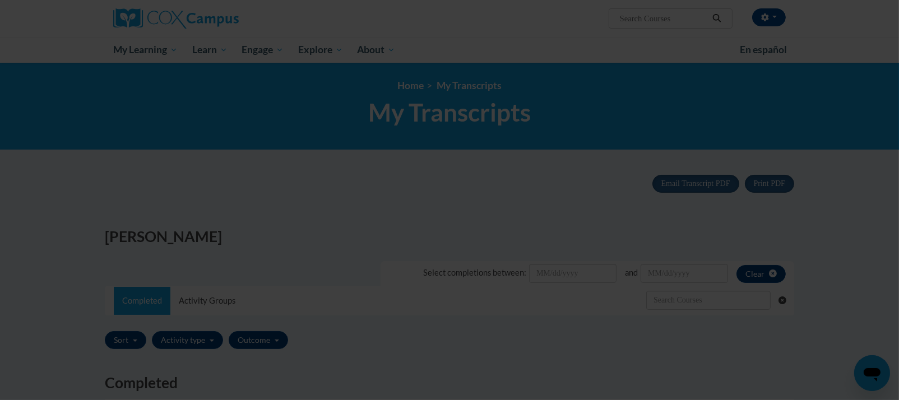
drag, startPoint x: 568, startPoint y: 109, endPoint x: 573, endPoint y: 110, distance: 5.7
click at [573, 110] on body "Elizabeth Paredes (America/Chicago UTC-05:00) My Profile Inbox My Transcripts L…" at bounding box center [449, 200] width 899 height 400
